Goal: Find specific page/section: Find specific page/section

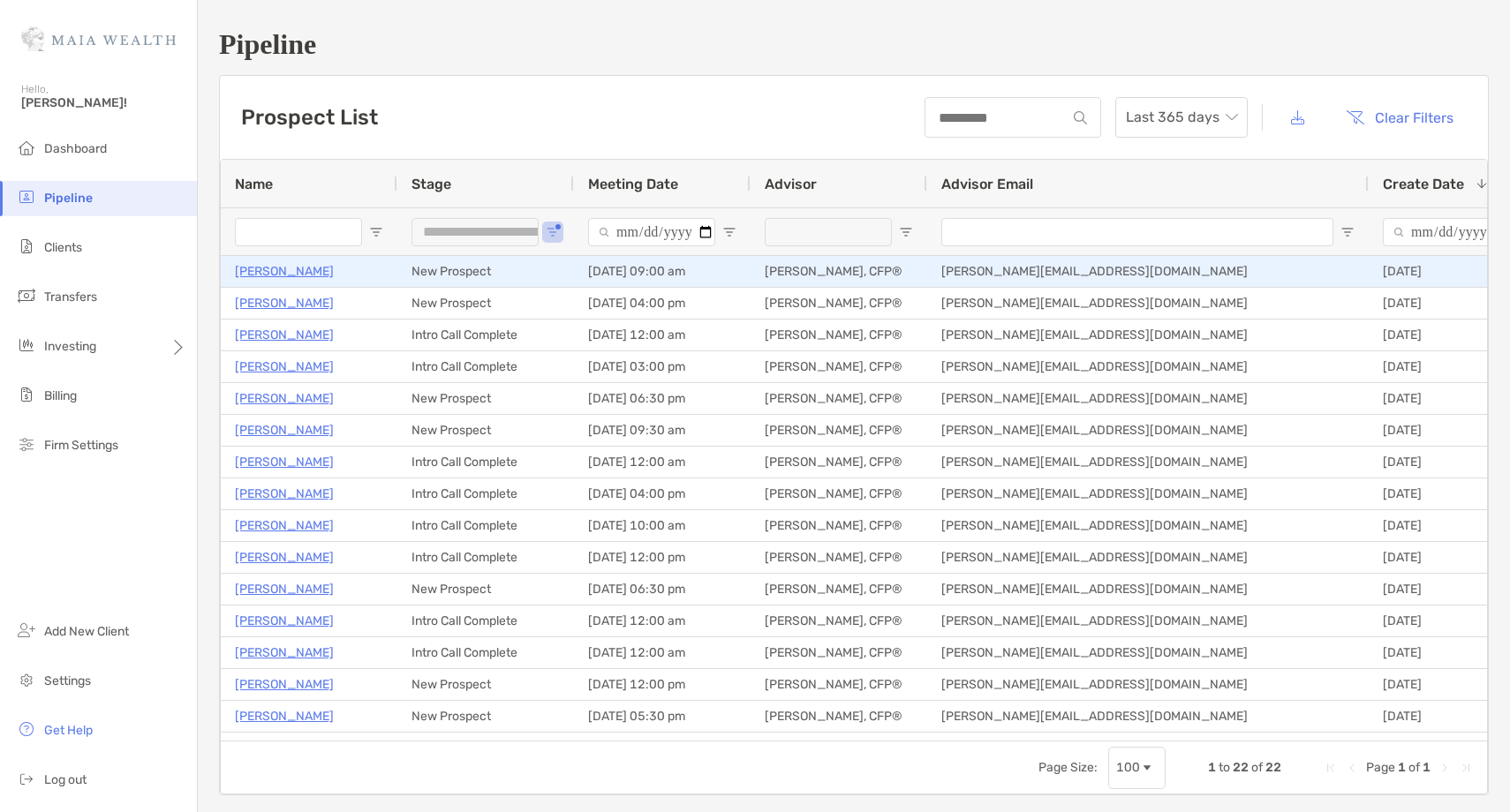
click at [287, 267] on p "[PERSON_NAME]" at bounding box center [284, 272] width 99 height 22
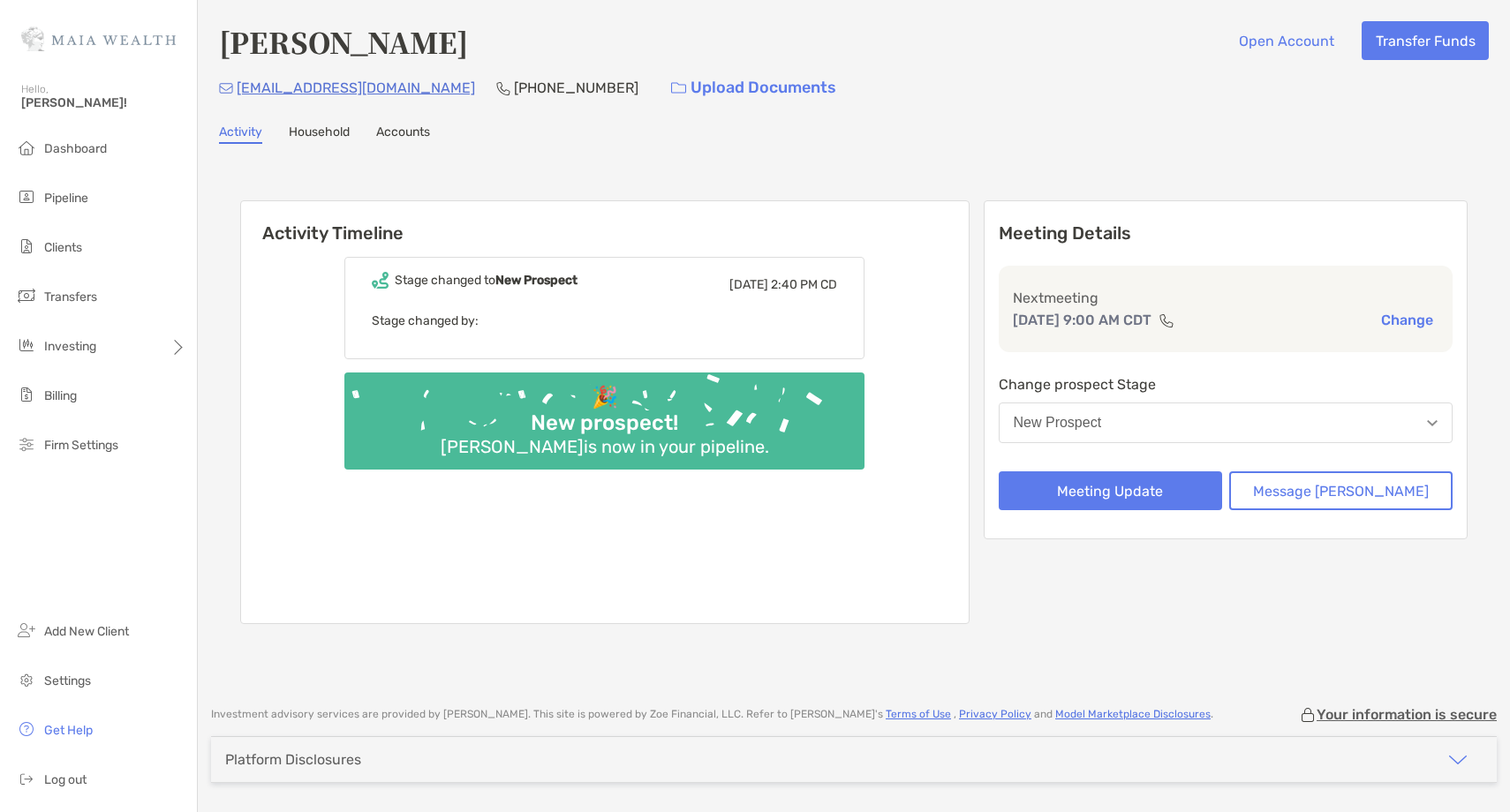
click at [345, 18] on div "Jenn Westlein Open Account Transfer Funds jedimomm@gmail.com (908) 256-1915 Upl…" at bounding box center [854, 344] width 1312 height 688
click at [327, 44] on h4 "[PERSON_NAME]" at bounding box center [344, 41] width 249 height 41
copy h4 "[PERSON_NAME]"
